Goal: Task Accomplishment & Management: Complete application form

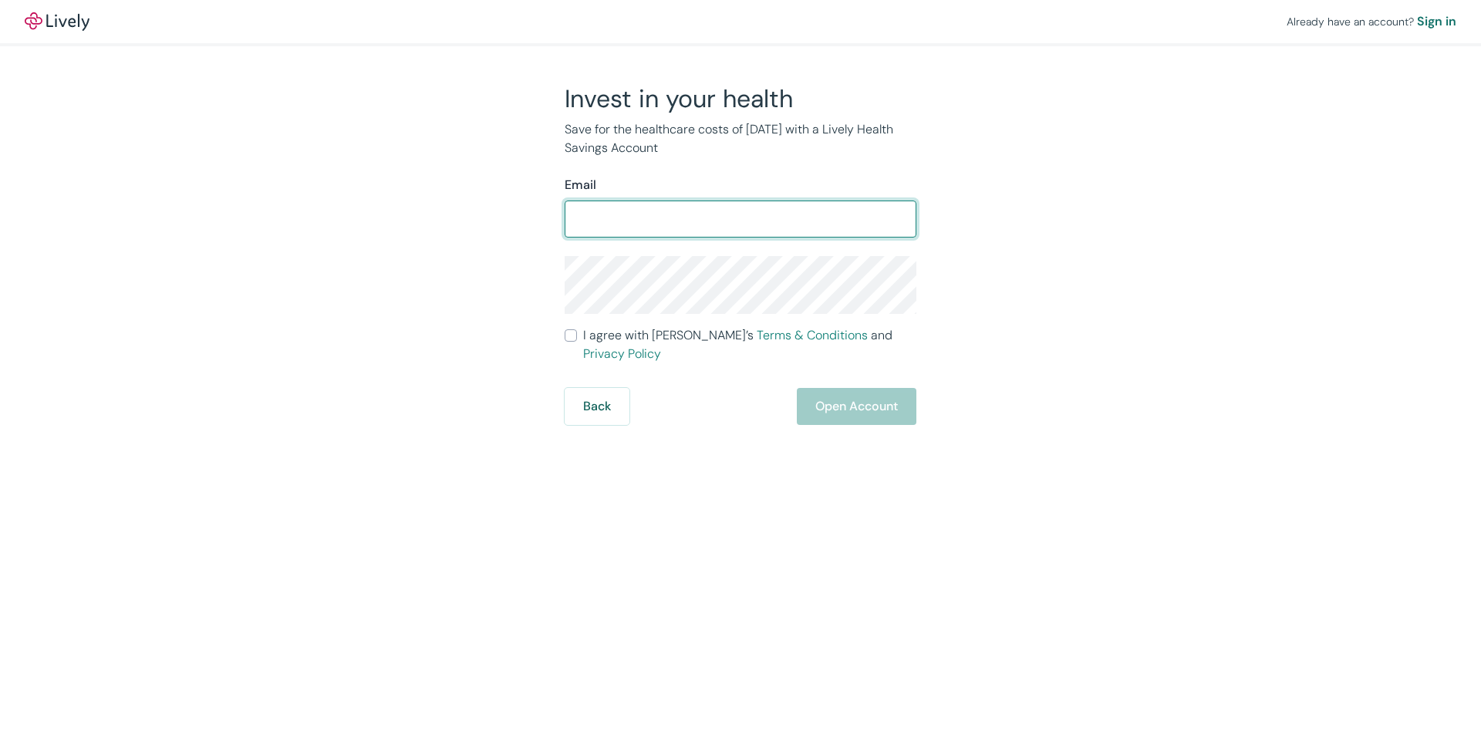
click at [682, 220] on input "Email" at bounding box center [741, 219] width 352 height 31
type input "[EMAIL_ADDRESS][DOMAIN_NAME]"
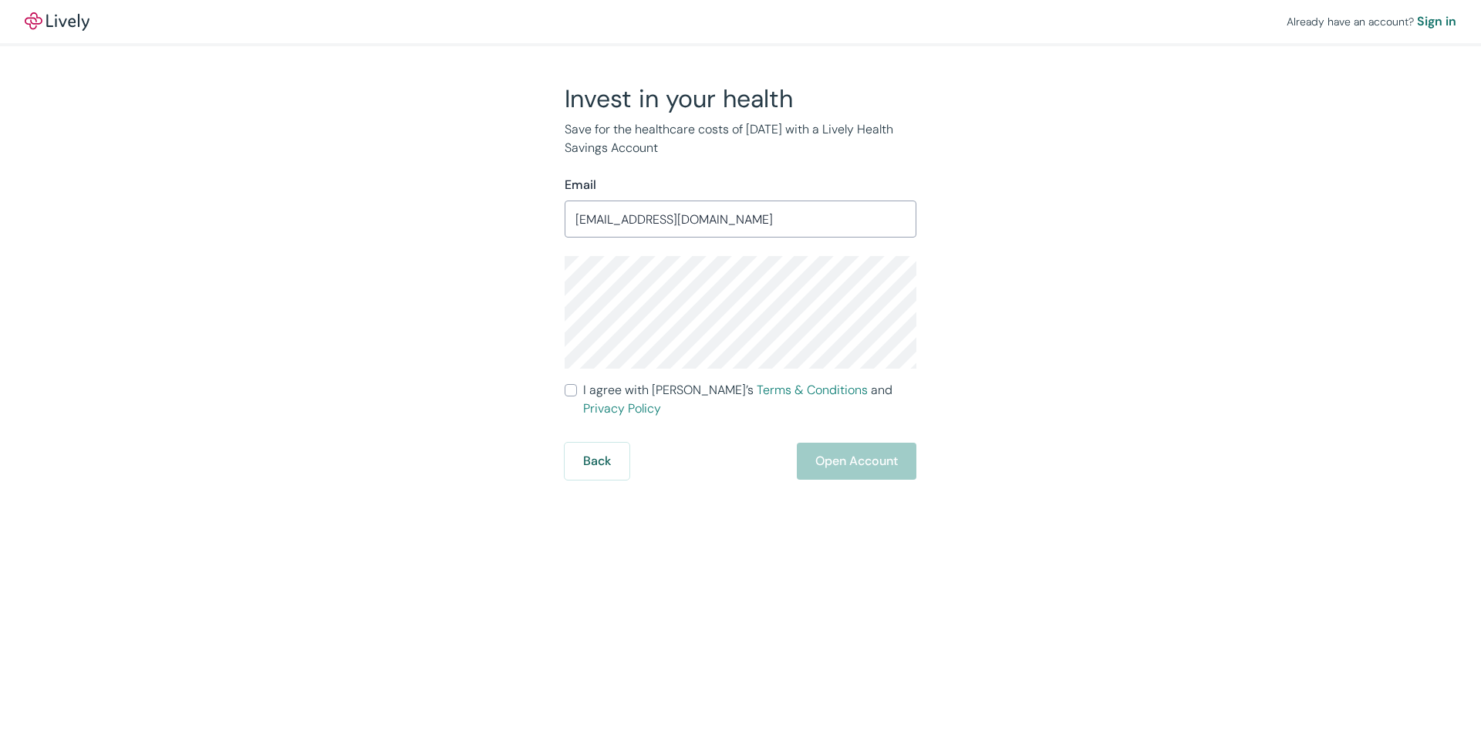
click at [568, 388] on input "I agree with Lively’s Terms & Conditions and Privacy Policy" at bounding box center [571, 390] width 12 height 12
checkbox input "true"
click at [875, 447] on button "Open Account" at bounding box center [857, 461] width 120 height 37
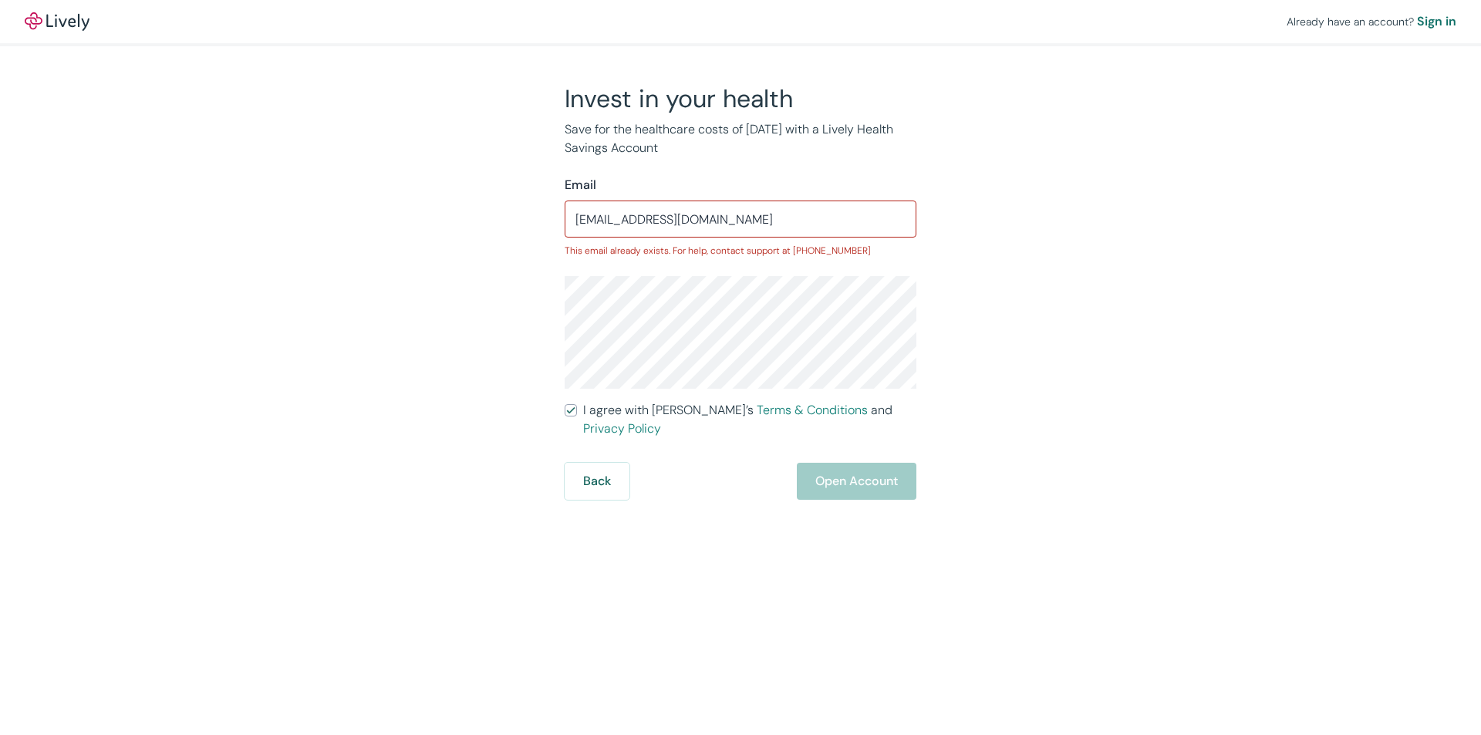
click at [727, 223] on input "[EMAIL_ADDRESS][DOMAIN_NAME]" at bounding box center [741, 219] width 352 height 31
click at [727, 224] on input "[EMAIL_ADDRESS][DOMAIN_NAME]" at bounding box center [741, 219] width 352 height 31
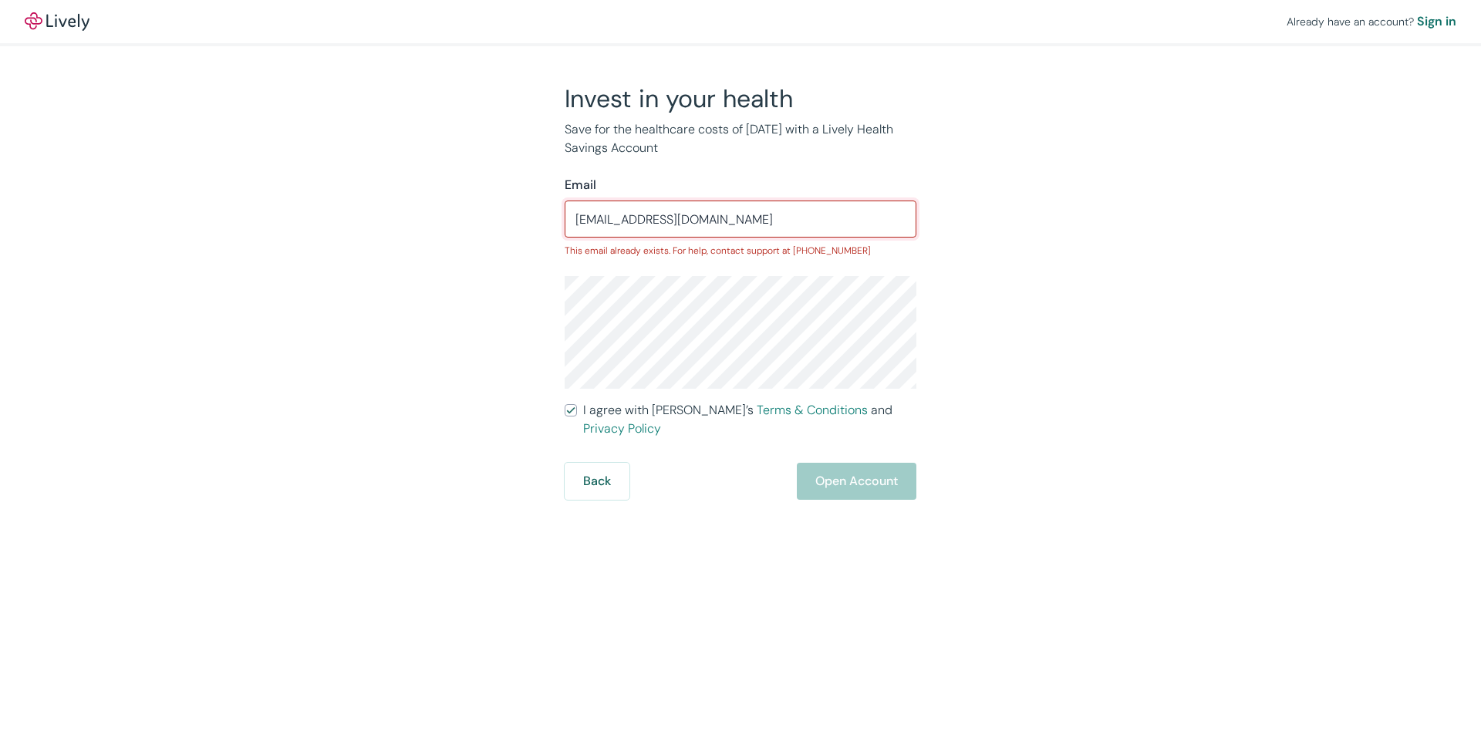
click at [727, 224] on input "[EMAIL_ADDRESS][DOMAIN_NAME]" at bounding box center [741, 219] width 352 height 31
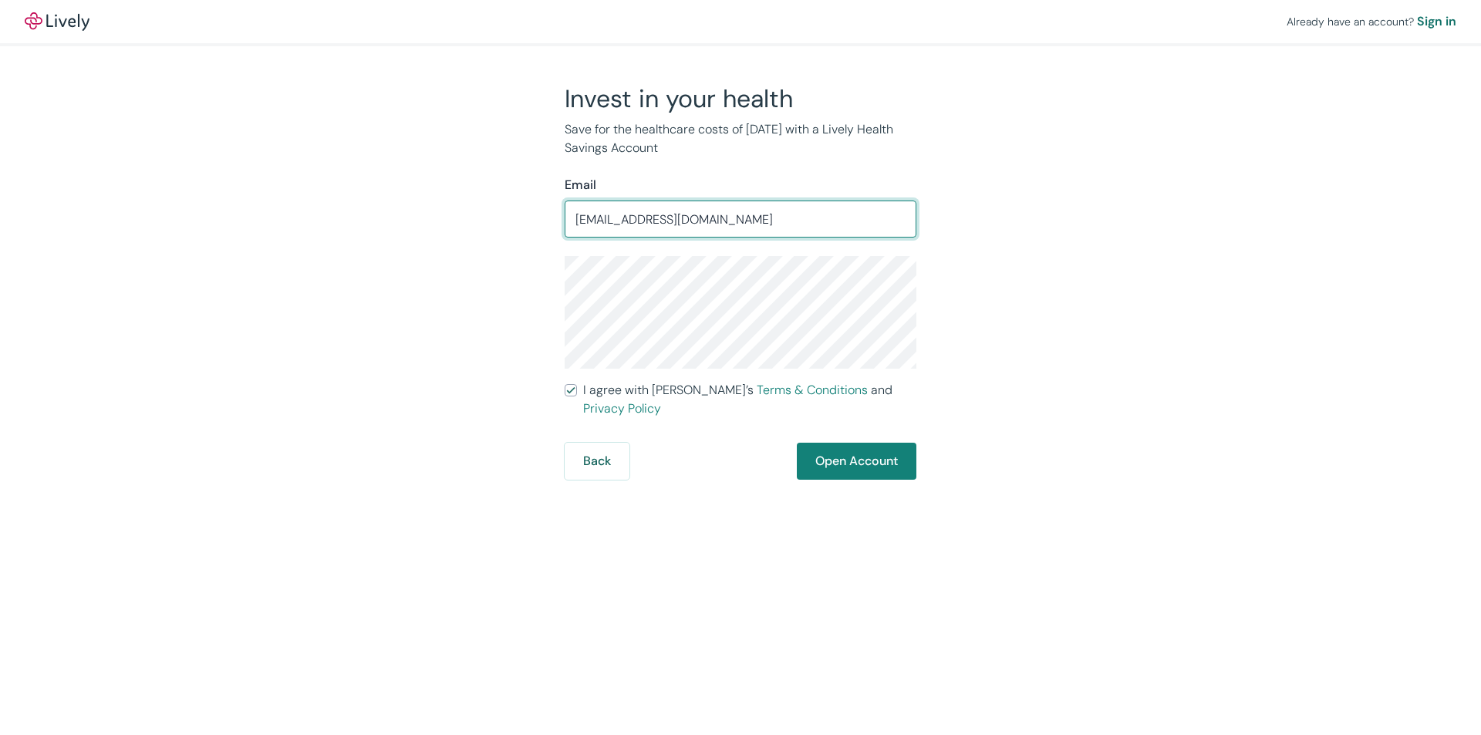
type input "[EMAIL_ADDRESS][DOMAIN_NAME]"
drag, startPoint x: 689, startPoint y: 568, endPoint x: 700, endPoint y: 567, distance: 10.8
drag, startPoint x: 700, startPoint y: 567, endPoint x: 672, endPoint y: 498, distance: 74.1
click at [646, 508] on div "Already have an account? Sign in Invest in your health Save for the healthcare …" at bounding box center [740, 367] width 1481 height 735
click at [842, 460] on button "Open Account" at bounding box center [857, 461] width 120 height 37
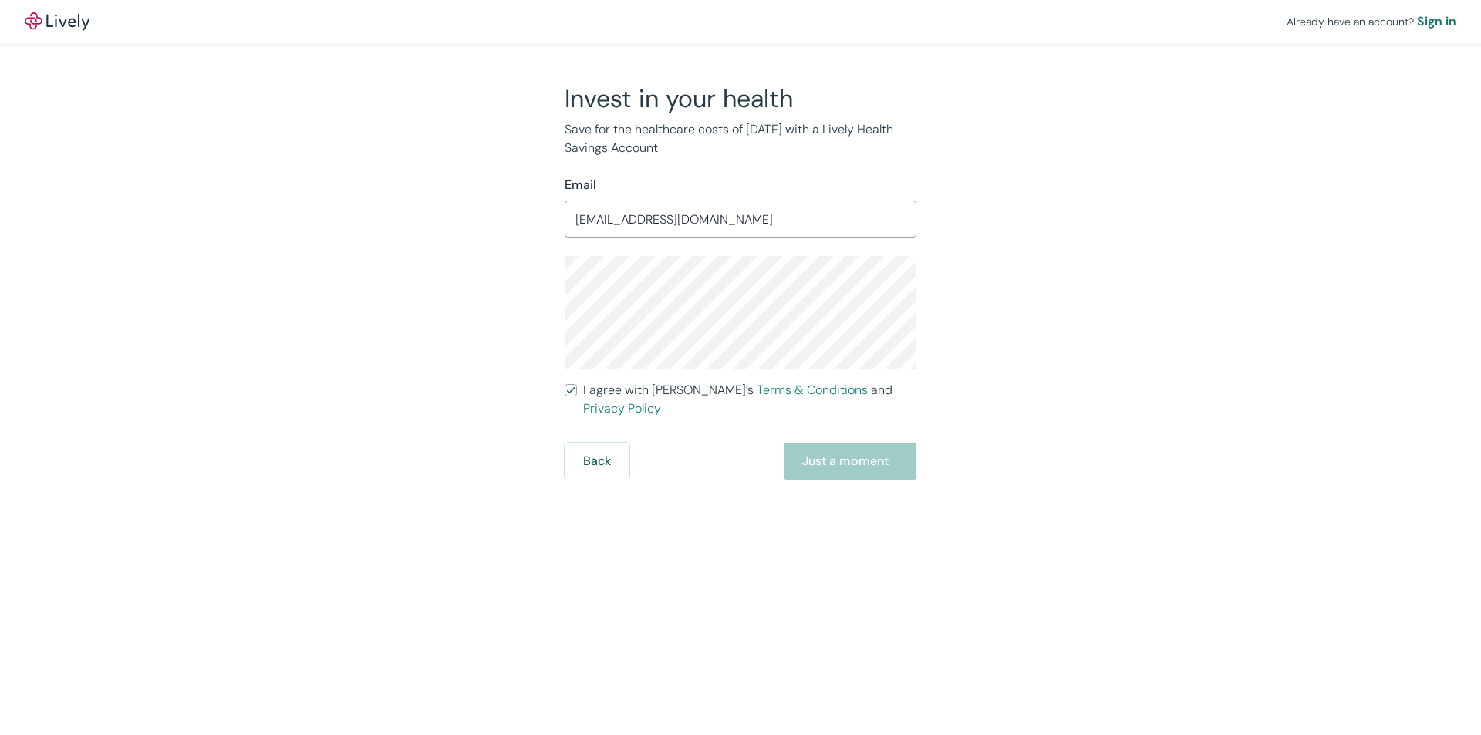
click at [820, 460] on div "Back Just a moment" at bounding box center [741, 461] width 352 height 37
click at [569, 383] on label "I agree with Lively’s Terms & Conditions and Privacy Policy" at bounding box center [741, 399] width 352 height 37
click at [569, 384] on input "I agree with Lively’s Terms & Conditions and Privacy Policy" at bounding box center [571, 390] width 12 height 12
click at [570, 388] on input "I agree with Lively’s Terms & Conditions and Privacy Policy" at bounding box center [571, 390] width 12 height 12
checkbox input "true"
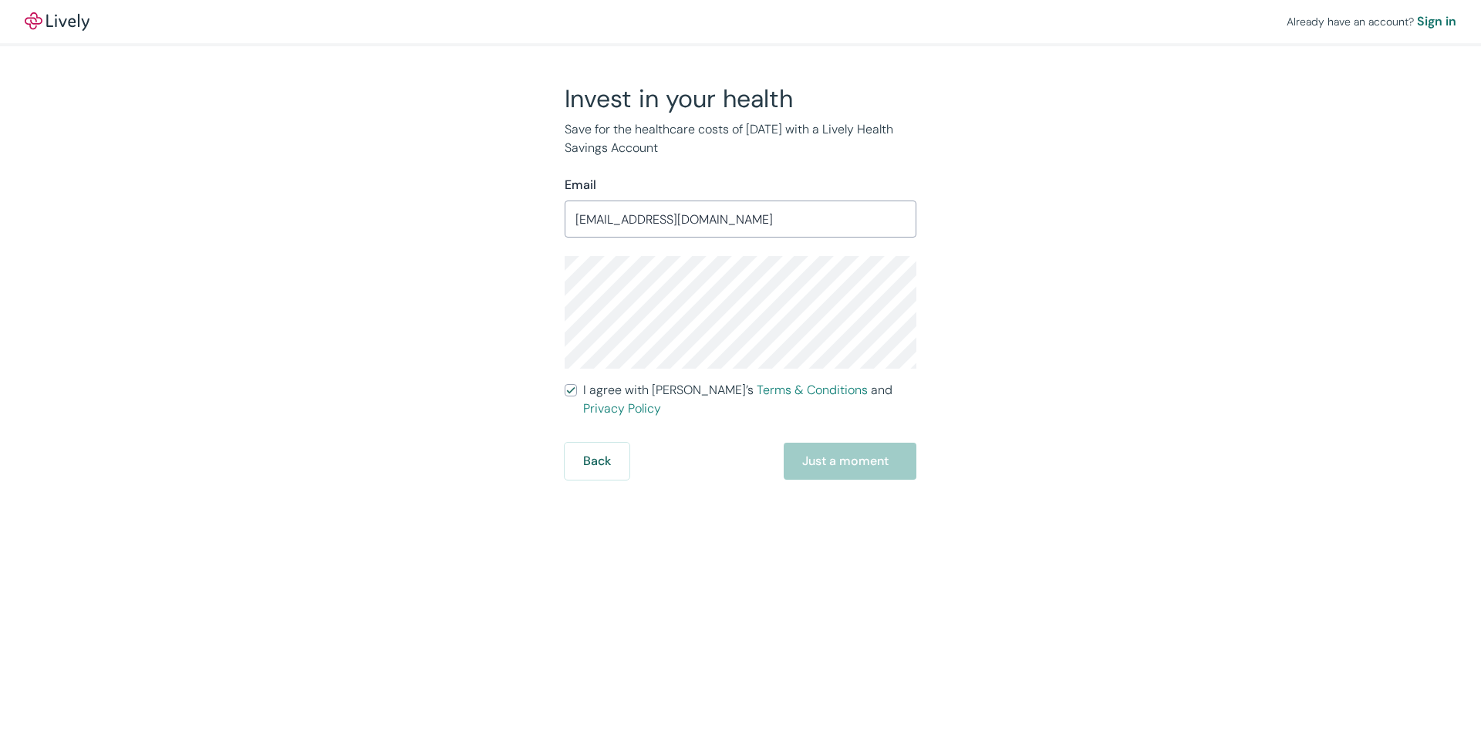
click at [815, 445] on div "Back Just a moment" at bounding box center [741, 461] width 352 height 37
drag, startPoint x: 852, startPoint y: 441, endPoint x: 870, endPoint y: 447, distance: 19.3
click at [854, 443] on div "Back Just a moment" at bounding box center [741, 461] width 352 height 37
drag, startPoint x: 877, startPoint y: 447, endPoint x: 855, endPoint y: 462, distance: 26.7
click at [878, 447] on div "Back Just a moment" at bounding box center [741, 461] width 352 height 37
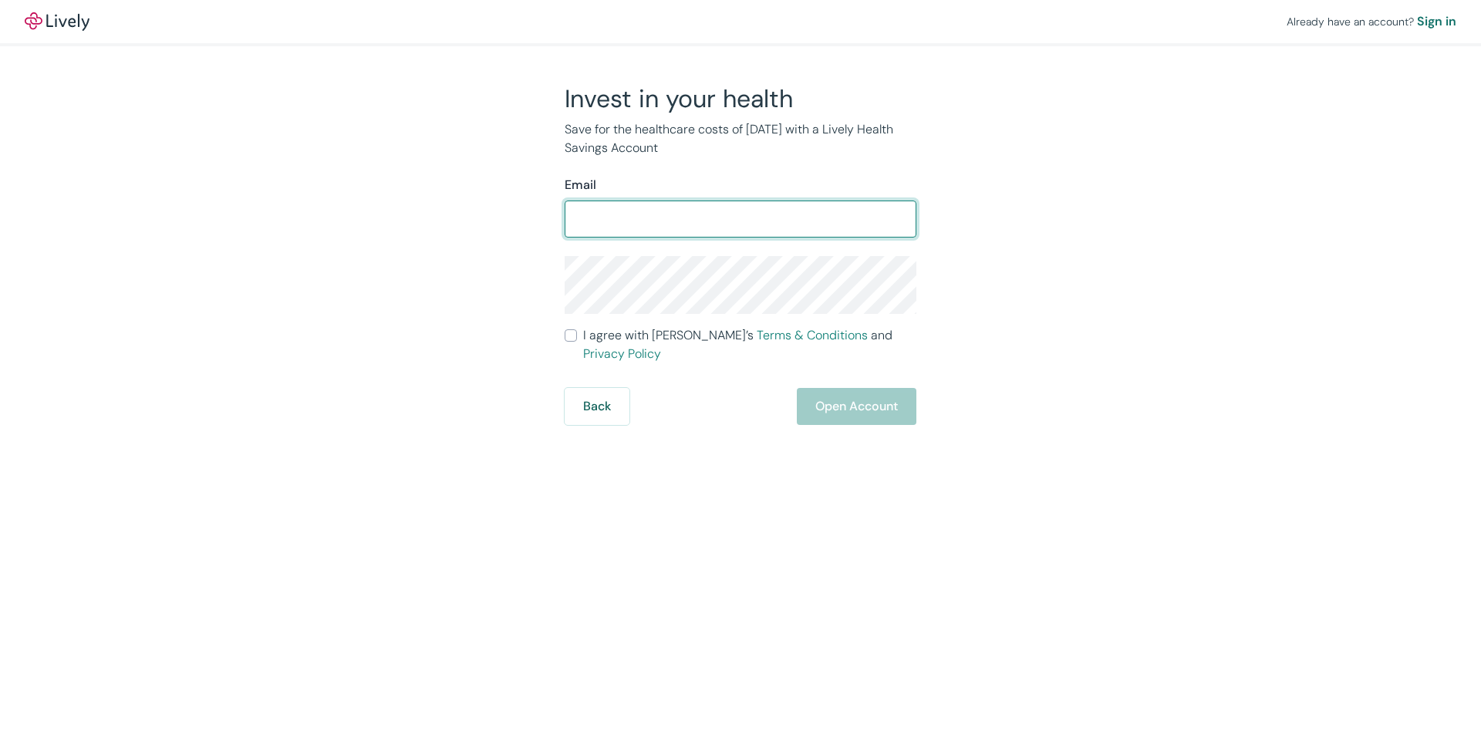
click at [616, 227] on input "Email" at bounding box center [741, 219] width 352 height 31
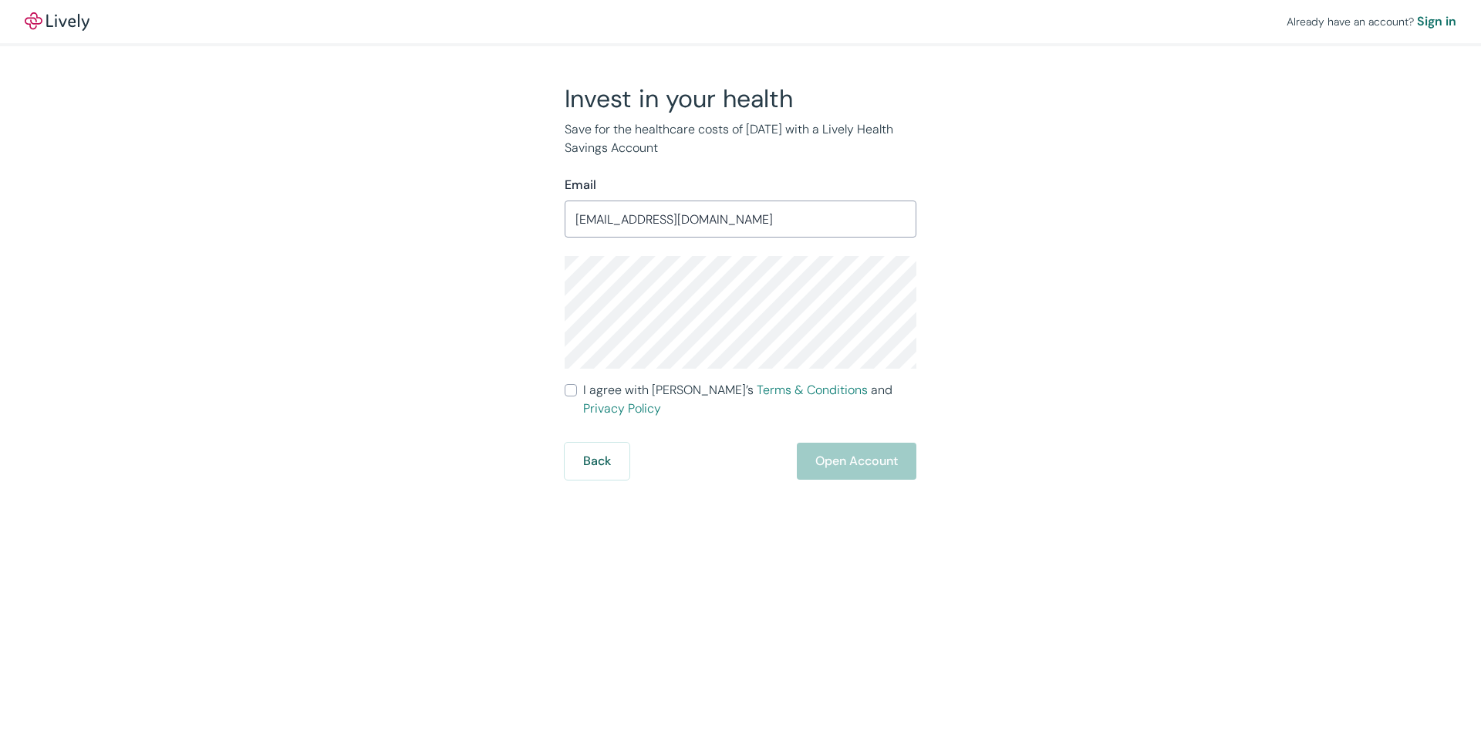
type input "[EMAIL_ADDRESS][DOMAIN_NAME]"
click at [572, 386] on input "I agree with Lively’s Terms & Conditions and Privacy Policy" at bounding box center [571, 390] width 12 height 12
checkbox input "true"
click at [861, 443] on button "Open Account" at bounding box center [857, 461] width 120 height 37
